Goal: Information Seeking & Learning: Learn about a topic

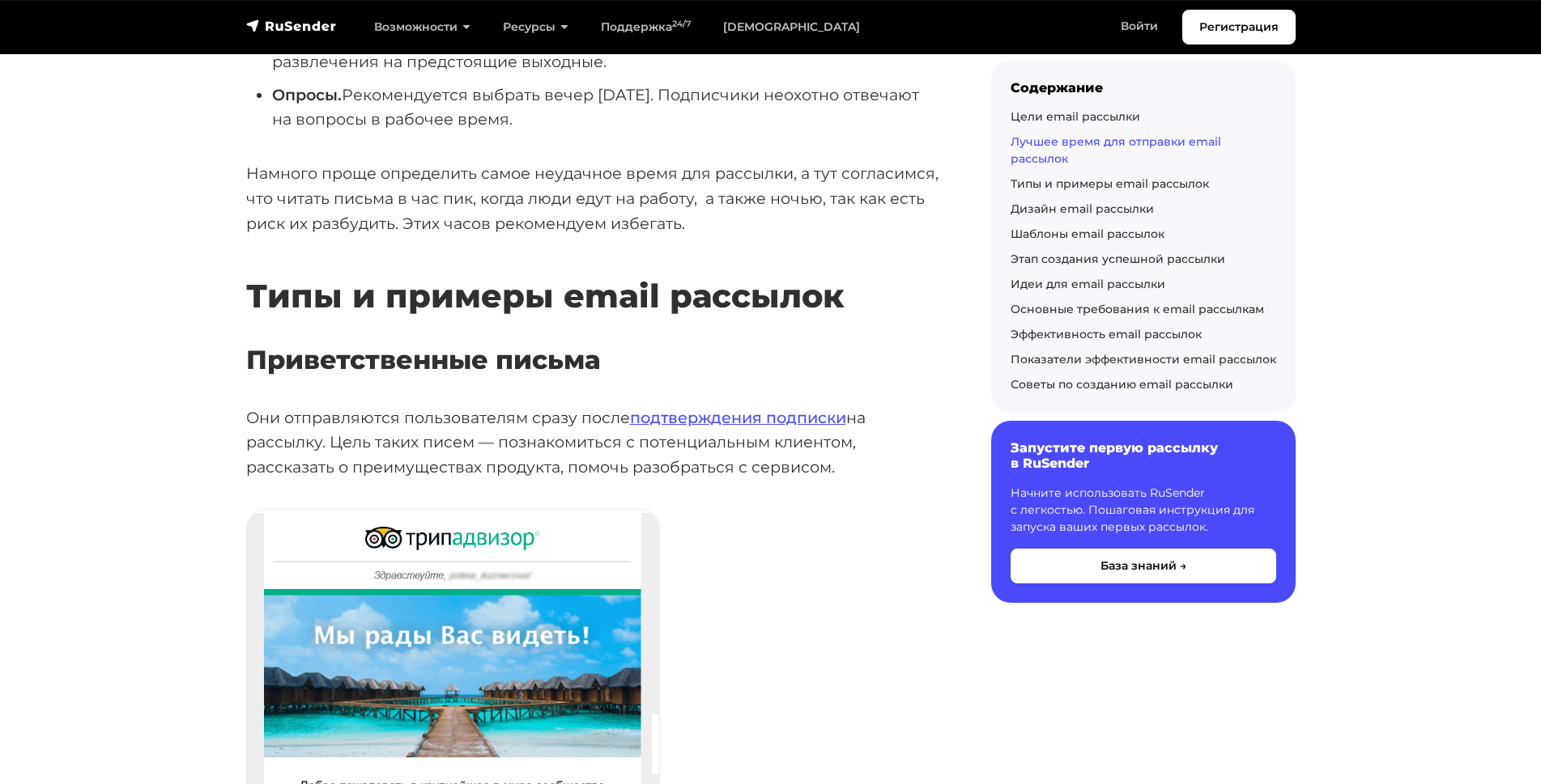
scroll to position [1097, 0]
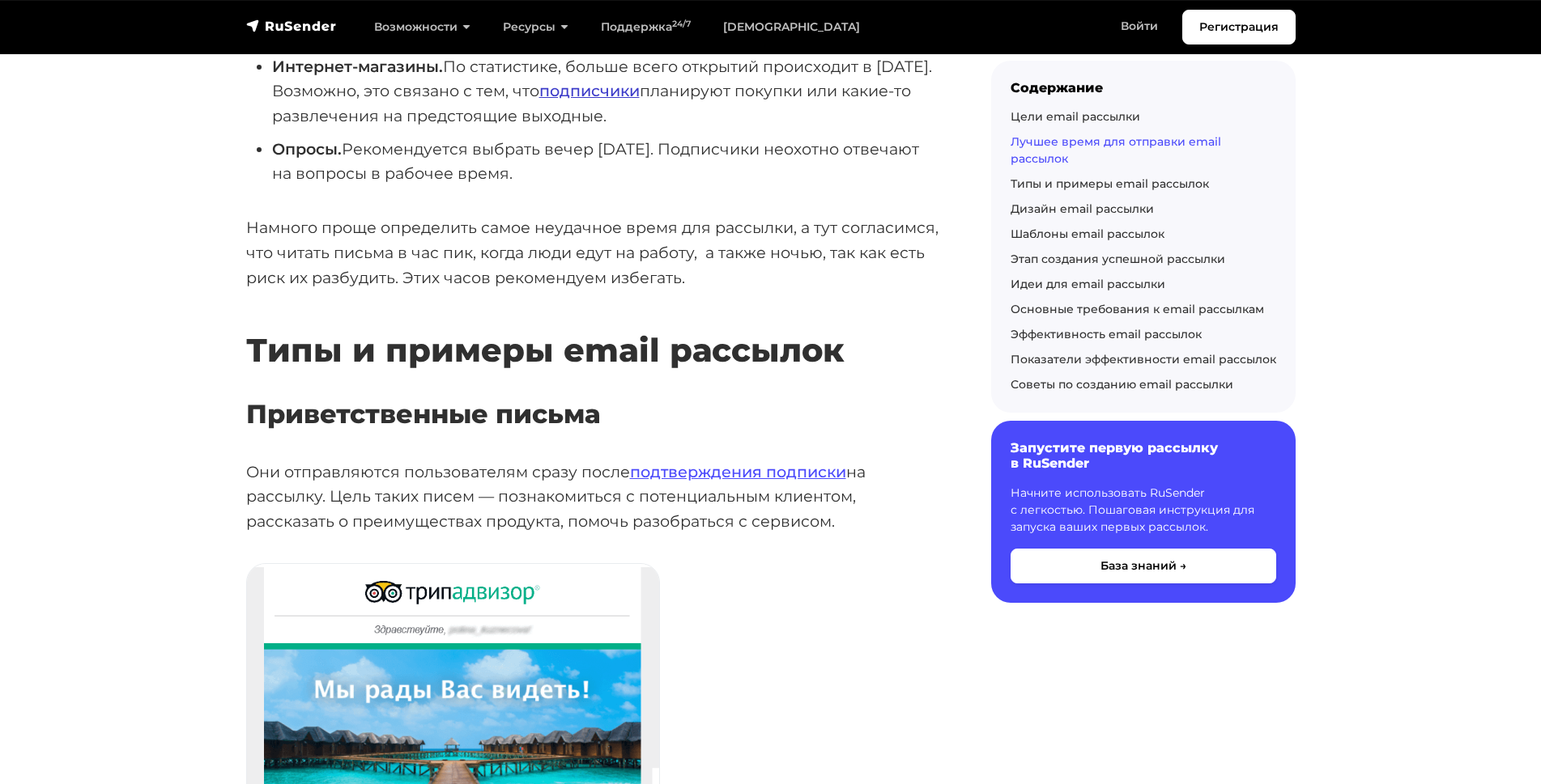
click at [635, 81] on link "подписчики" at bounding box center [589, 90] width 101 height 19
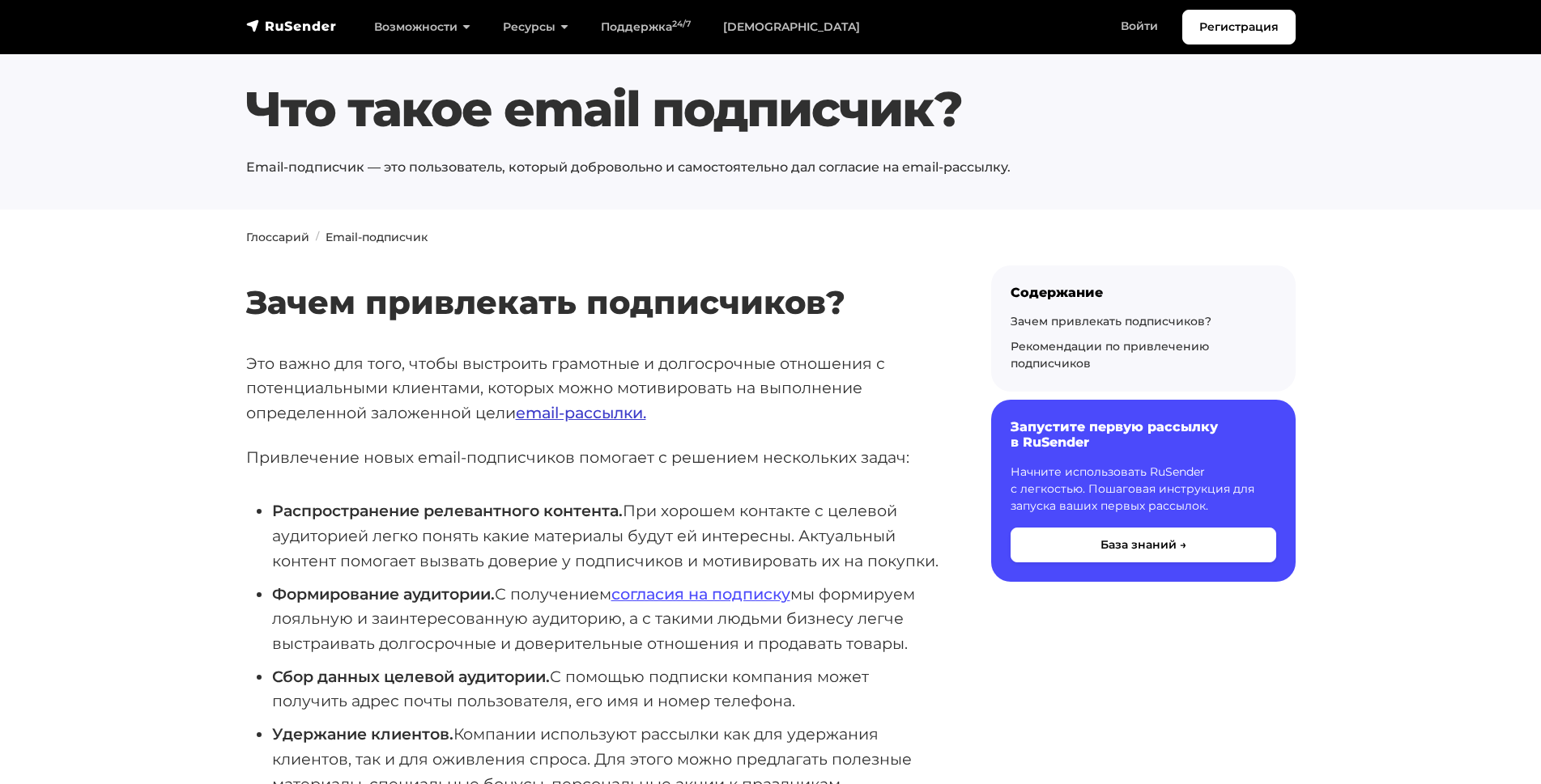
click at [550, 404] on link "email-рассылки." at bounding box center [580, 413] width 130 height 19
